Goal: Task Accomplishment & Management: Manage account settings

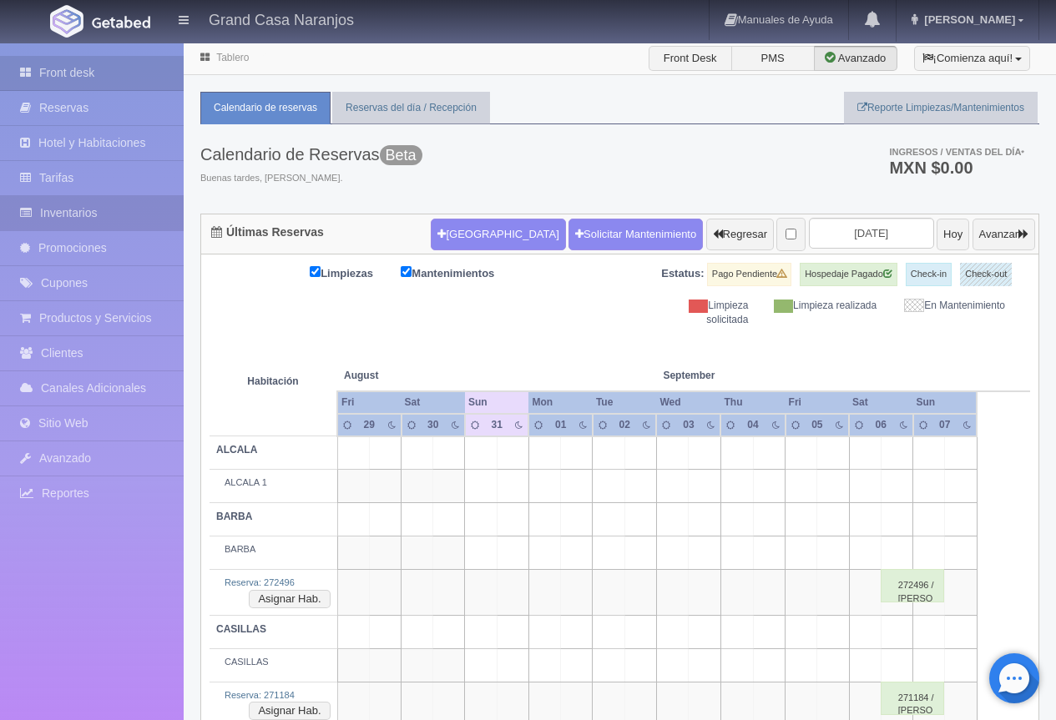
click at [53, 214] on link "Inventarios" at bounding box center [92, 213] width 184 height 34
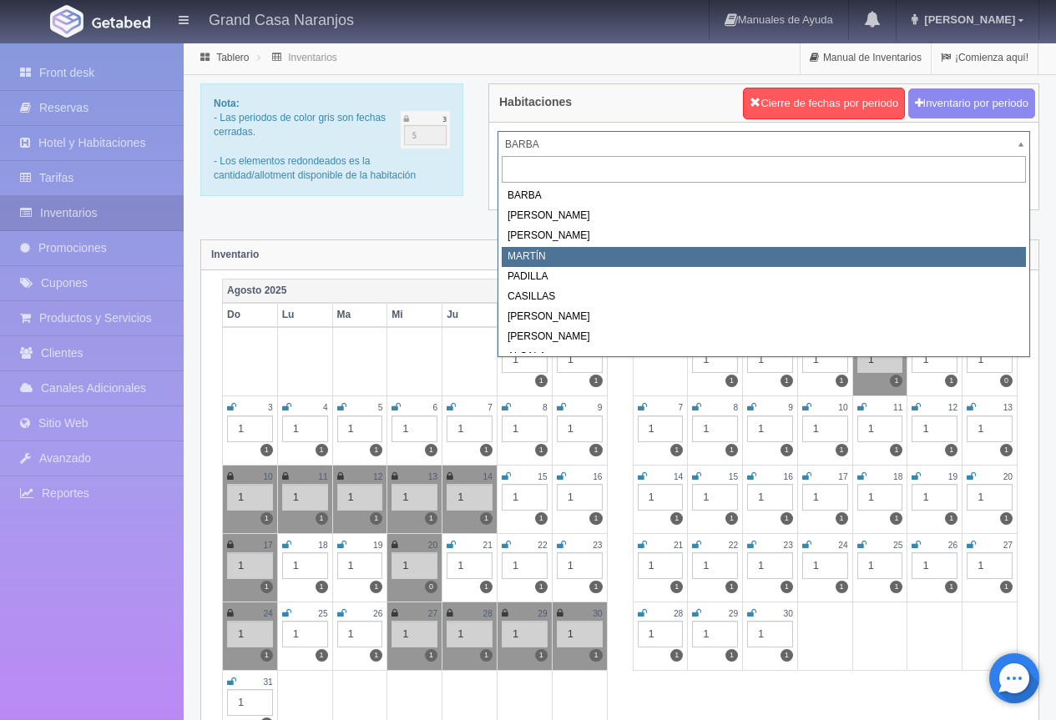
select select "2063"
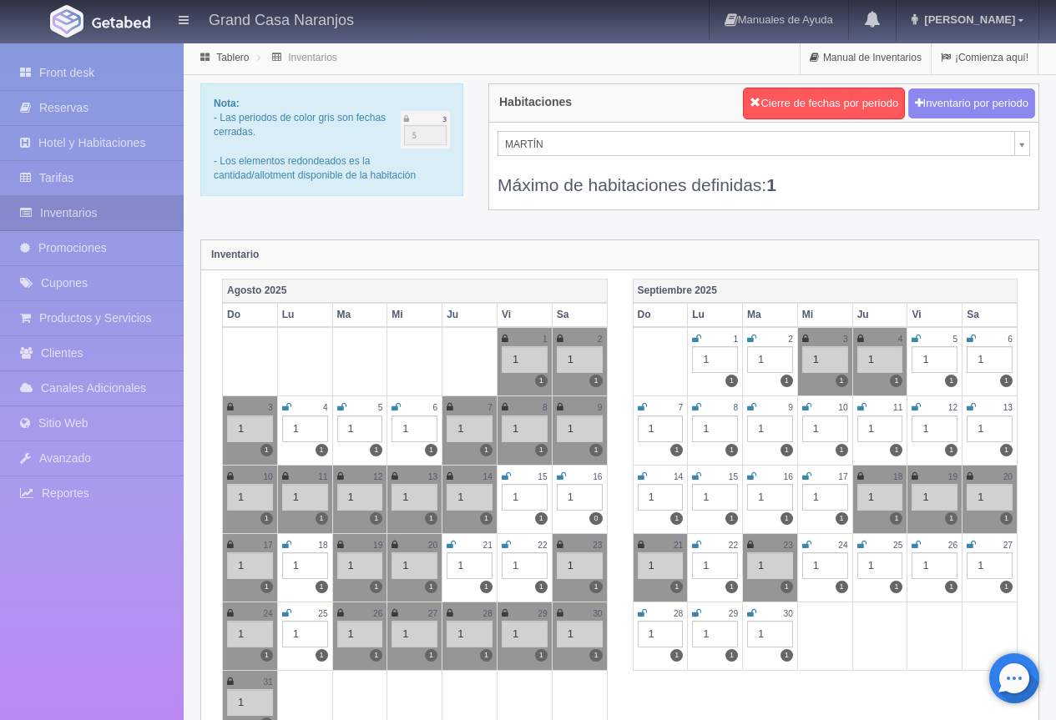
click at [972, 336] on icon at bounding box center [971, 339] width 9 height 10
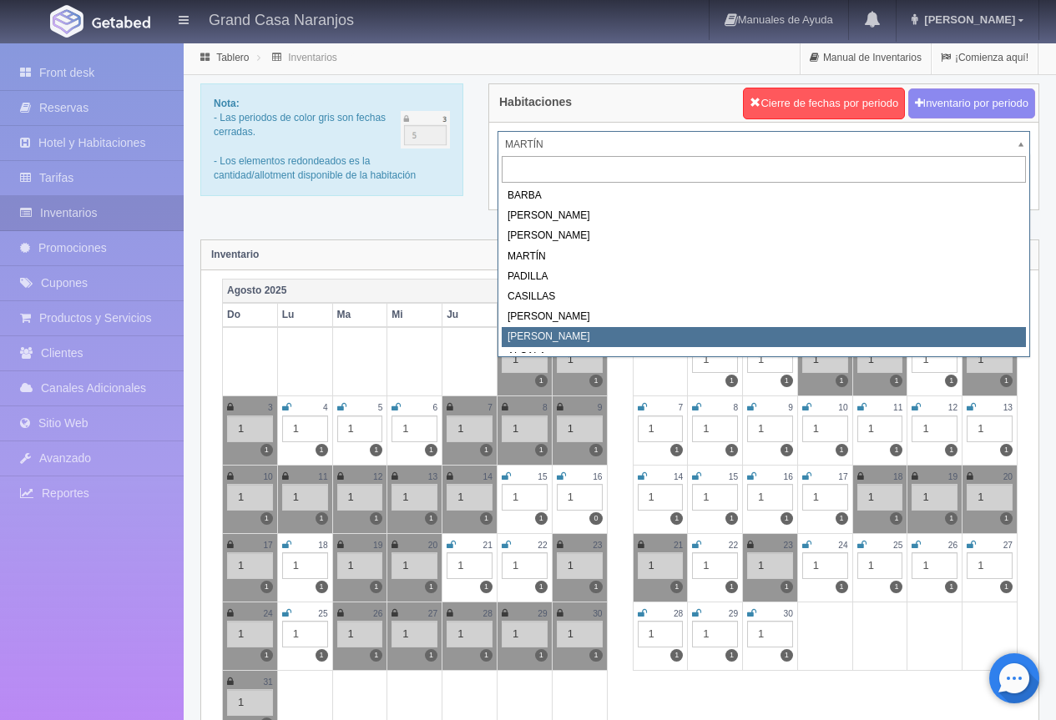
select select "2067"
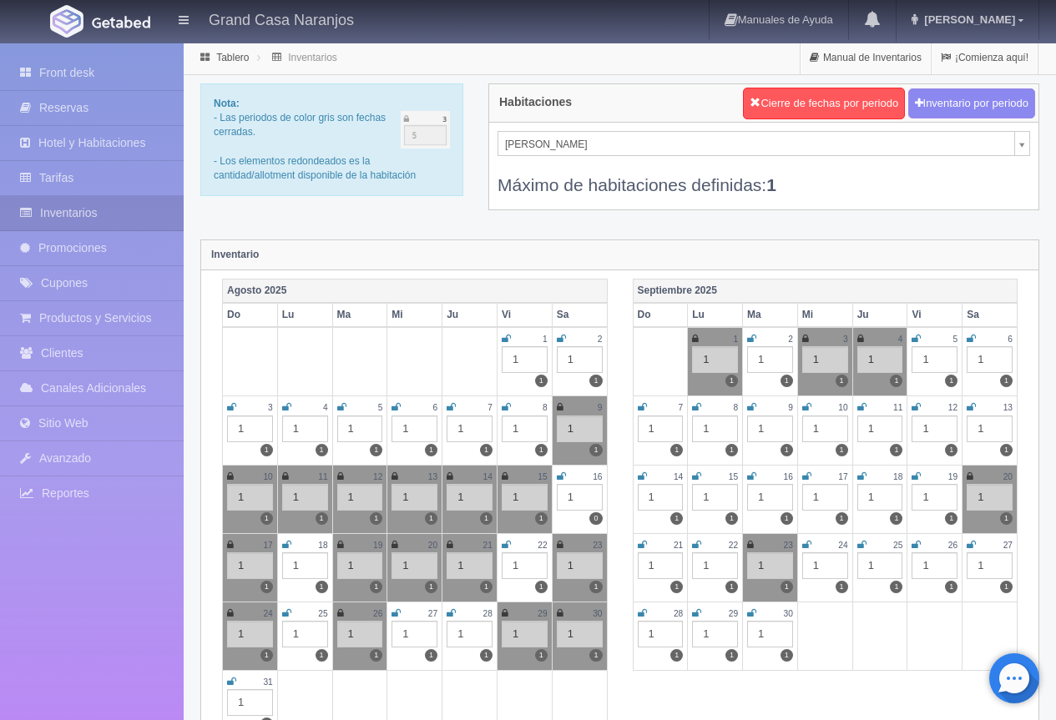
click at [971, 338] on icon at bounding box center [971, 339] width 9 height 10
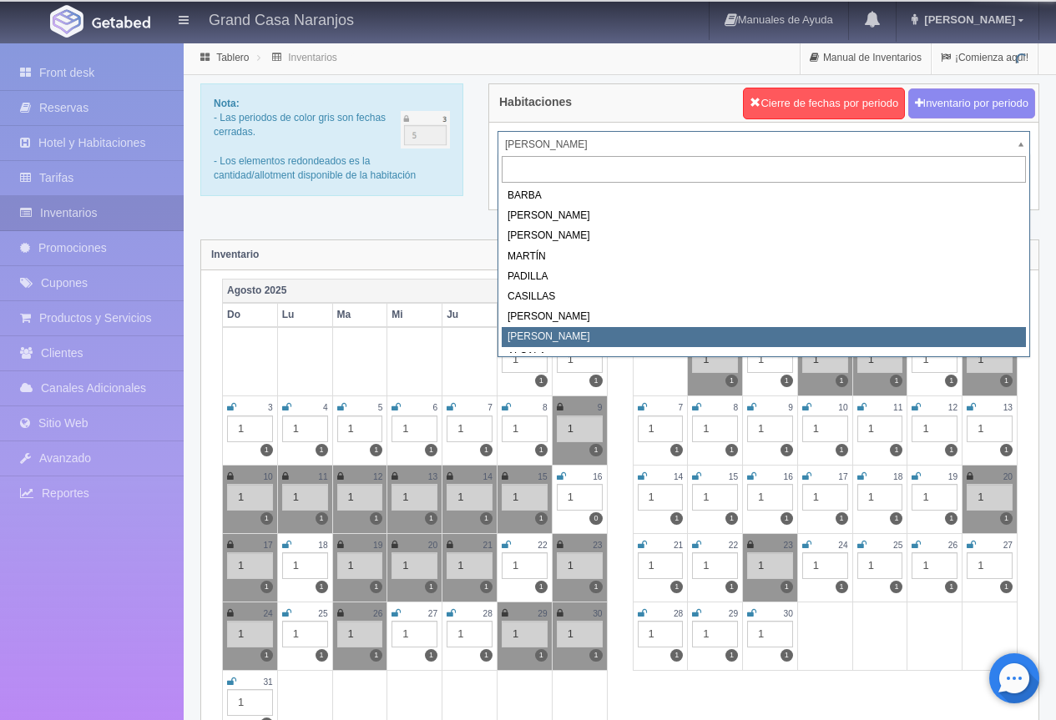
drag, startPoint x: 603, startPoint y: 148, endPoint x: 602, endPoint y: 219, distance: 71.0
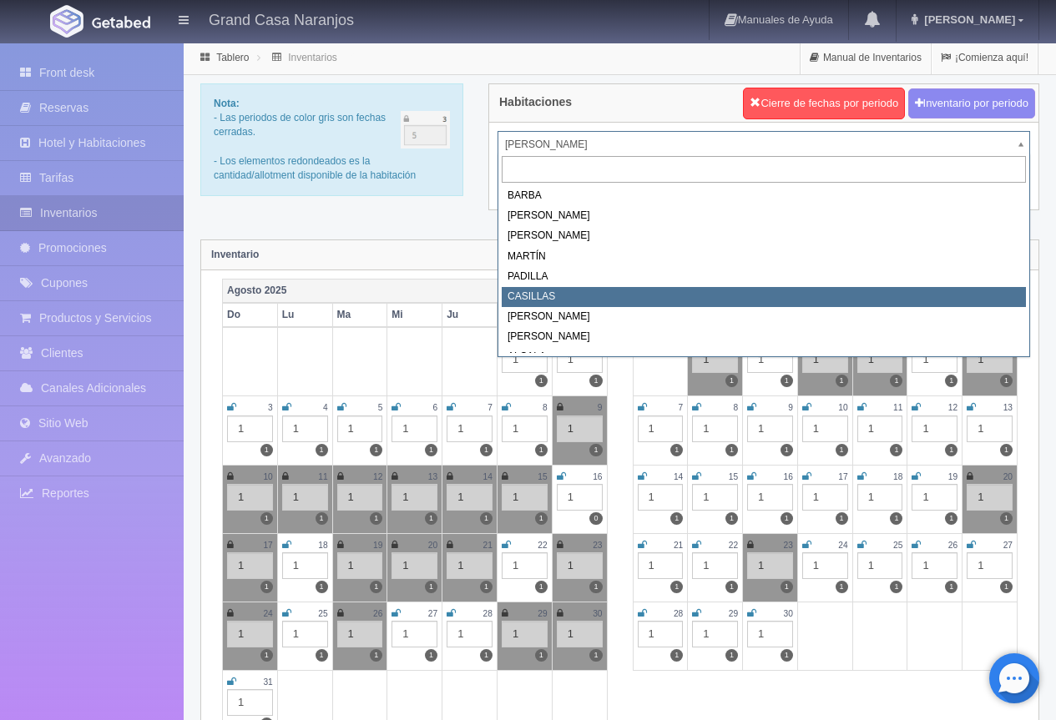
scroll to position [250, 0]
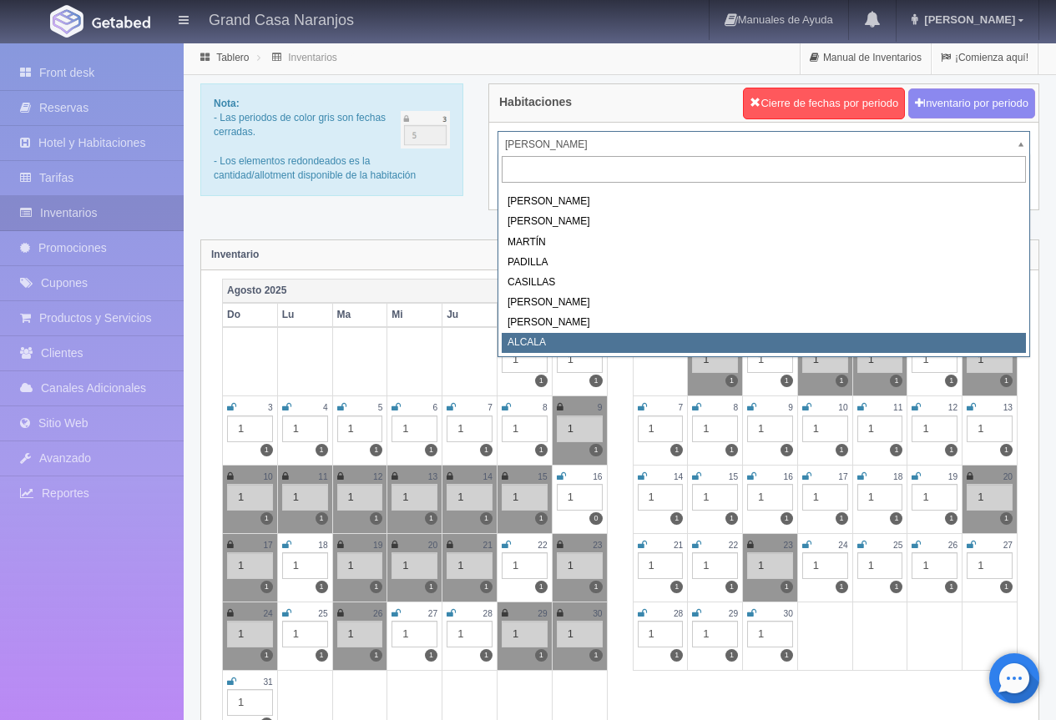
select select "2222"
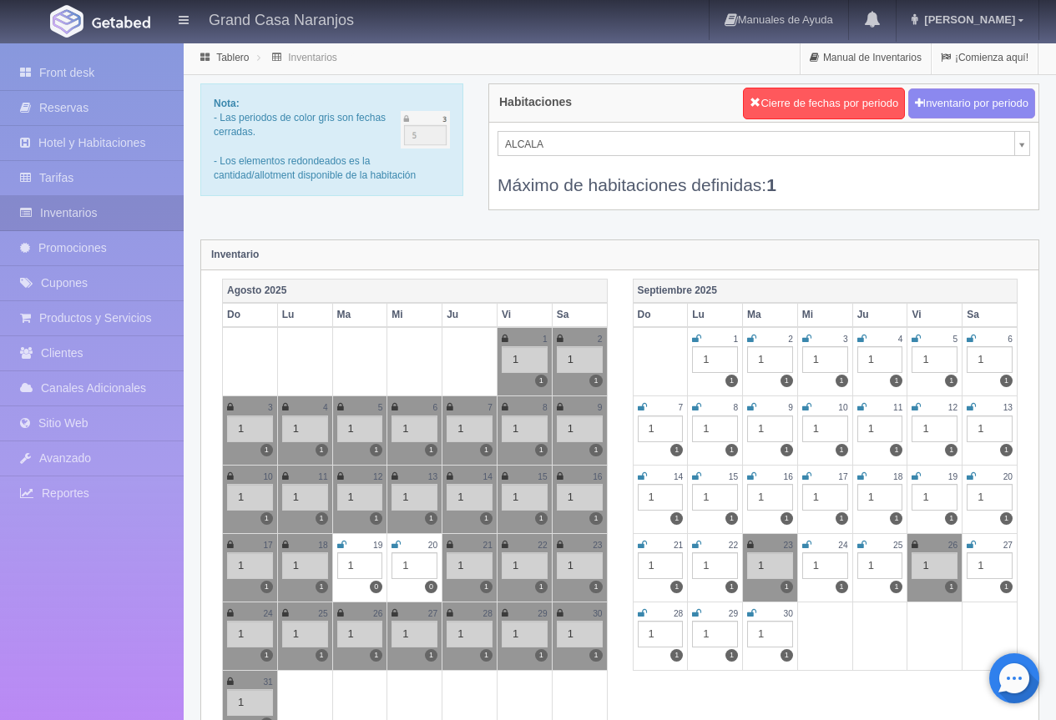
click at [969, 336] on icon at bounding box center [971, 339] width 9 height 10
